Goal: Information Seeking & Learning: Understand process/instructions

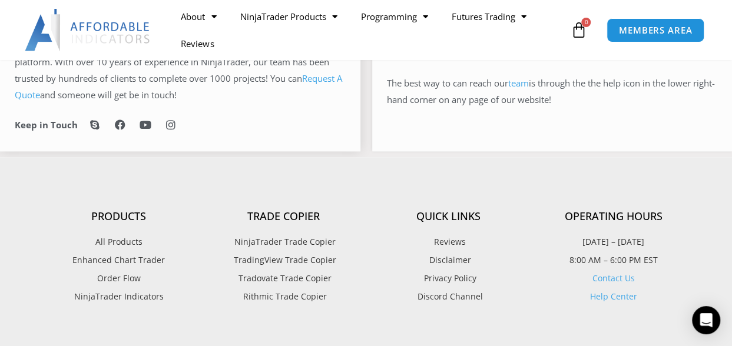
scroll to position [686, 0]
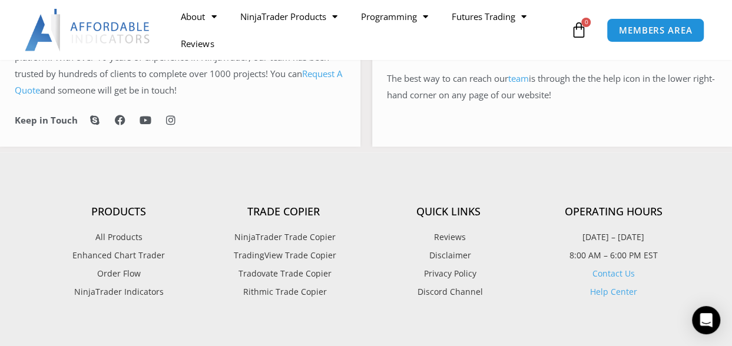
click at [300, 234] on span "NinjaTrader Trade Copier" at bounding box center [283, 237] width 104 height 15
click at [278, 268] on span "Tradovate Trade Copier" at bounding box center [283, 272] width 96 height 15
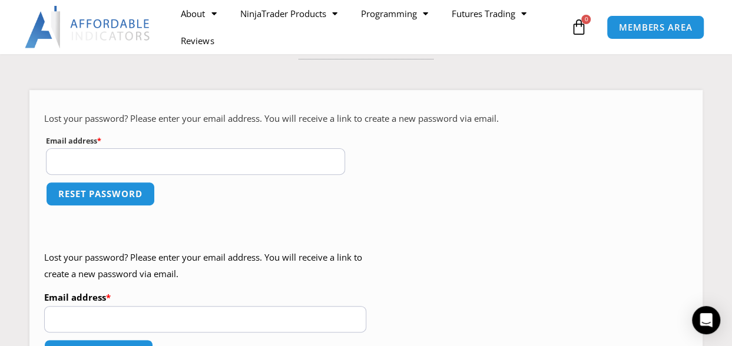
scroll to position [137, 0]
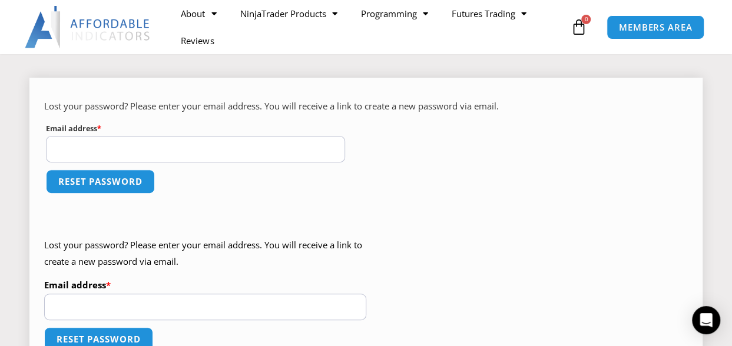
click at [198, 151] on input "Email address * Required" at bounding box center [195, 149] width 299 height 26
type input "**********"
click at [191, 305] on input "Email address * Required" at bounding box center [205, 307] width 322 height 26
type input "**********"
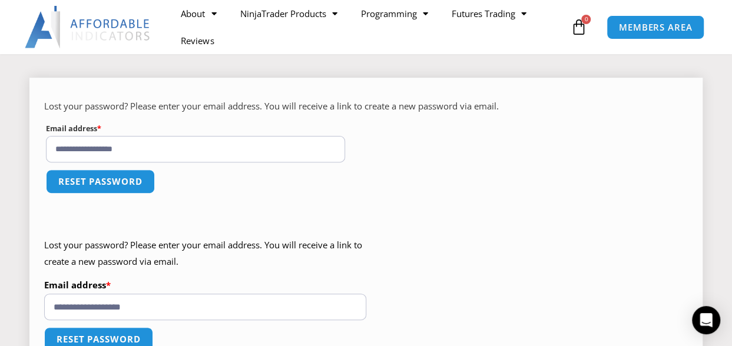
scroll to position [0, 0]
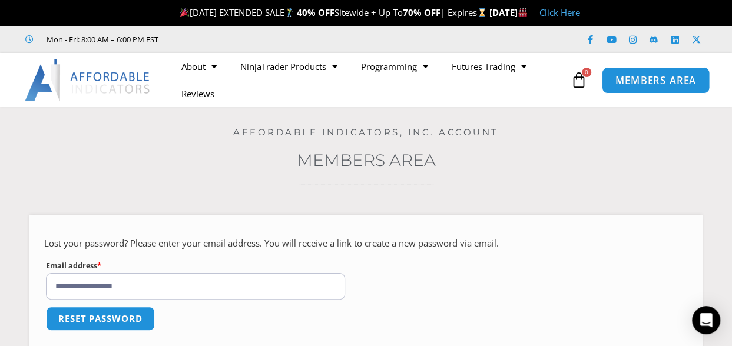
click at [645, 80] on span "MEMBERS AREA" at bounding box center [655, 80] width 81 height 10
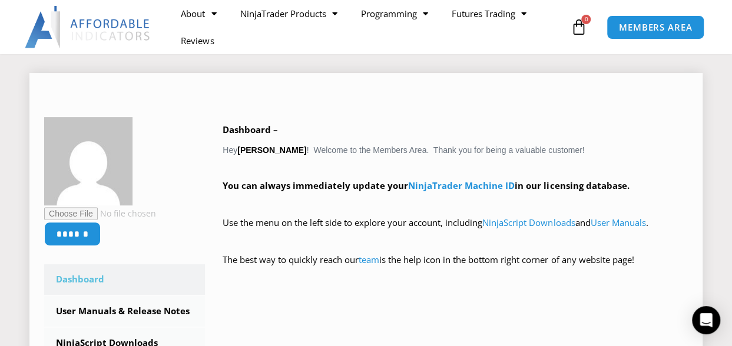
scroll to position [137, 0]
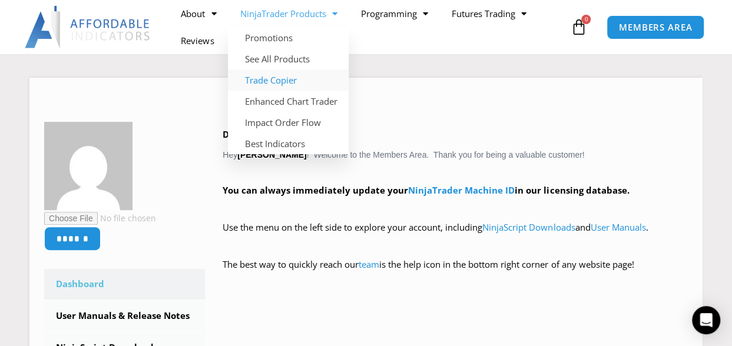
click at [280, 79] on link "Trade Copier" at bounding box center [288, 79] width 121 height 21
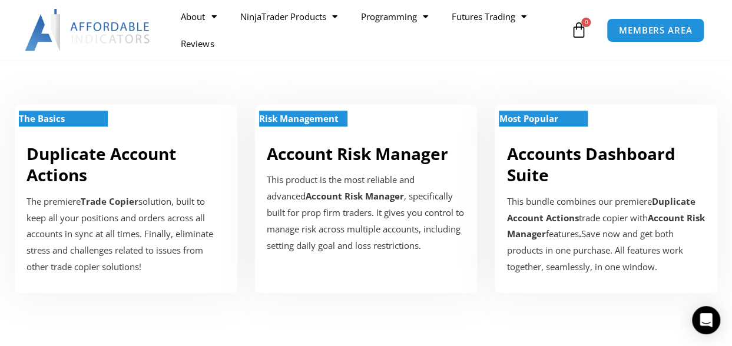
scroll to position [412, 0]
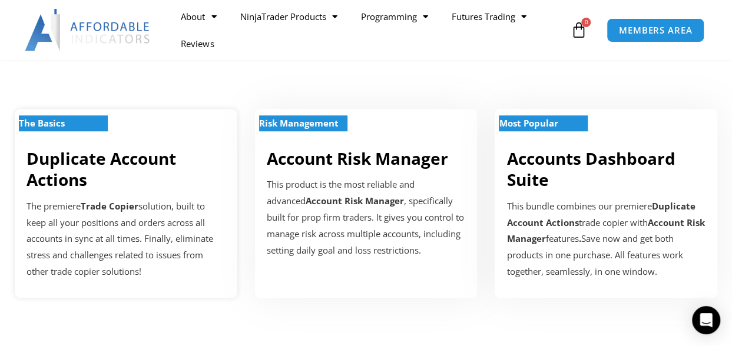
click at [88, 123] on p "The Basics" at bounding box center [63, 123] width 89 height 16
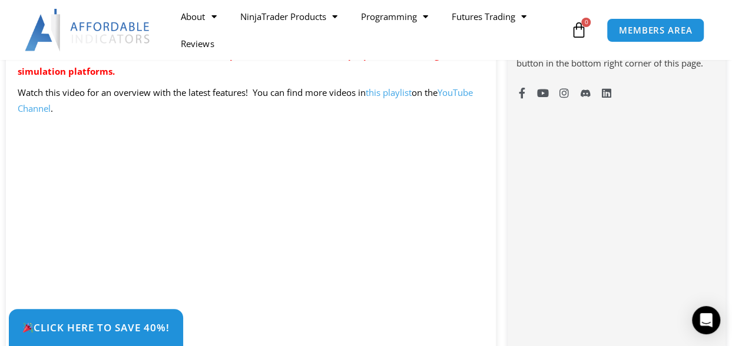
scroll to position [824, 0]
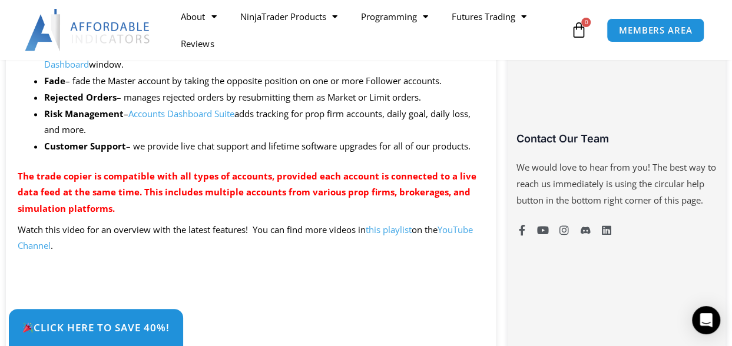
click at [391, 234] on link "this playlist" at bounding box center [389, 230] width 46 height 12
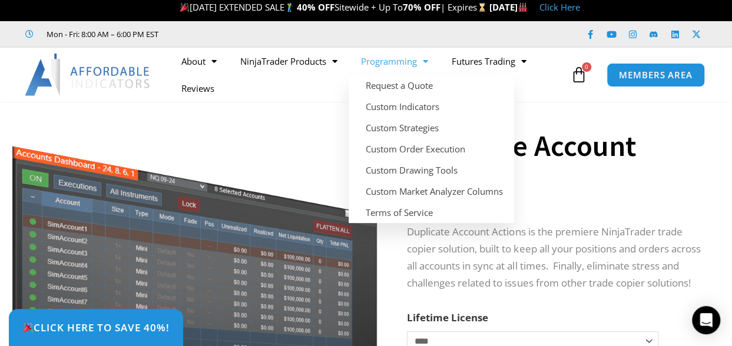
scroll to position [0, 0]
